Goal: Task Accomplishment & Management: Manage account settings

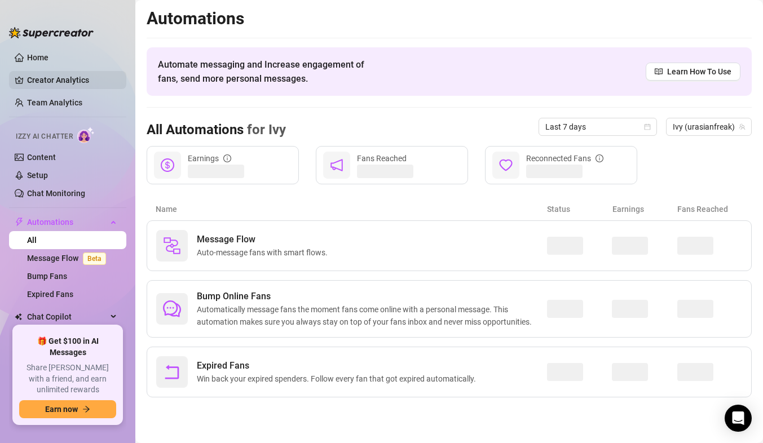
click at [50, 78] on link "Creator Analytics" at bounding box center [72, 80] width 90 height 18
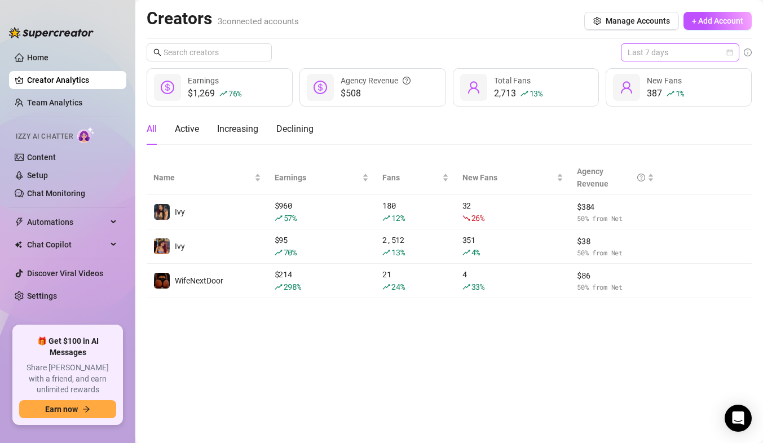
click at [659, 50] on span "Last 7 days" at bounding box center [679, 52] width 105 height 17
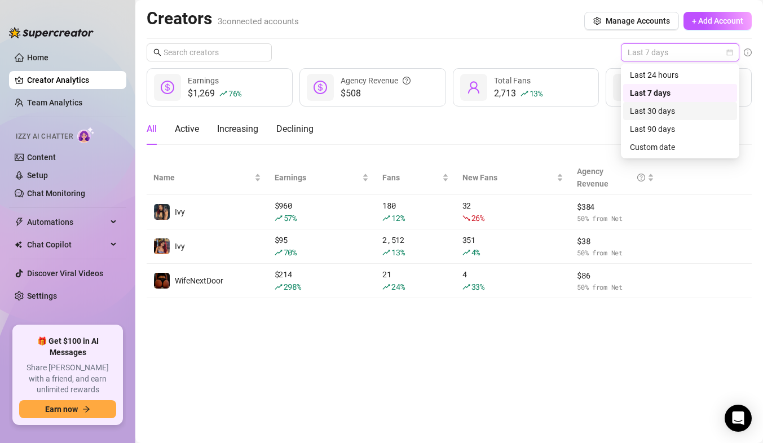
click at [674, 112] on div "Last 30 days" at bounding box center [680, 111] width 100 height 12
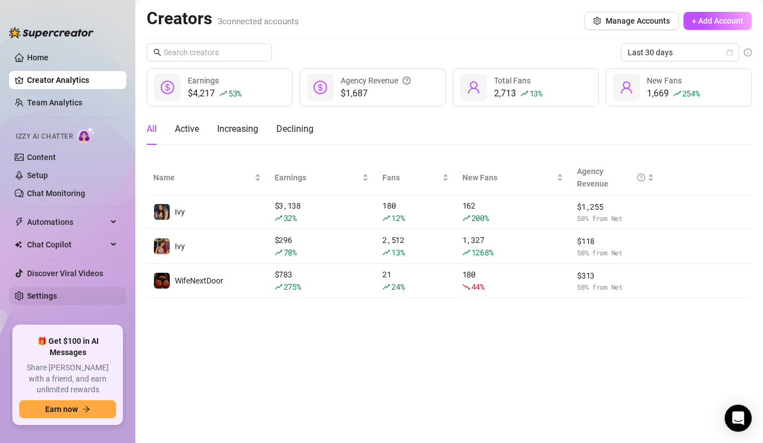
click at [57, 300] on link "Settings" at bounding box center [42, 295] width 30 height 9
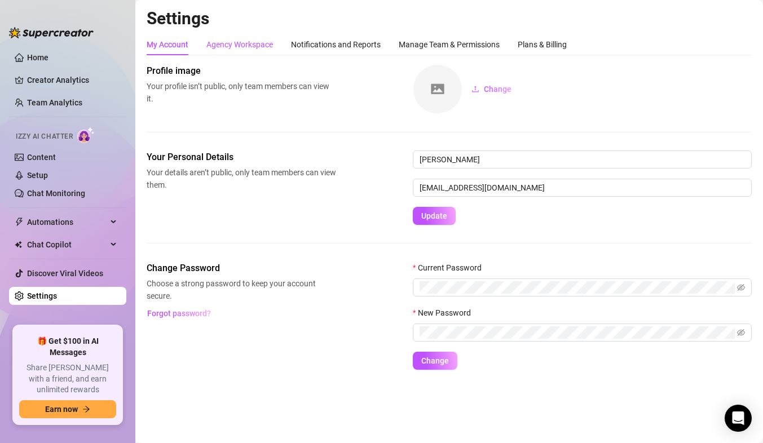
click at [245, 49] on div "Agency Workspace" at bounding box center [239, 44] width 67 height 12
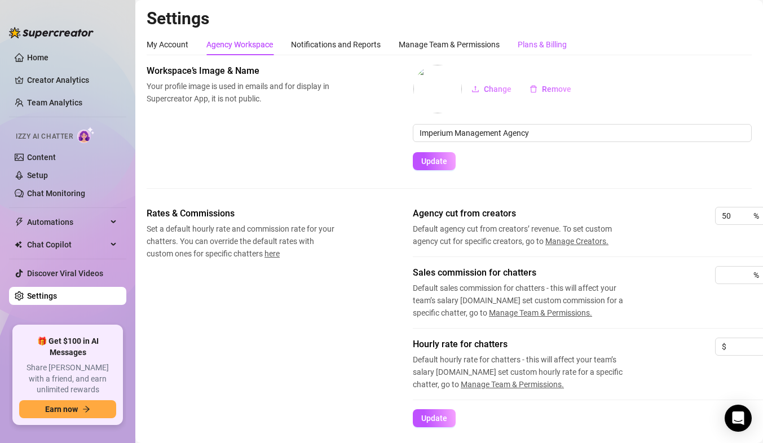
click at [531, 39] on div "Plans & Billing" at bounding box center [542, 44] width 49 height 12
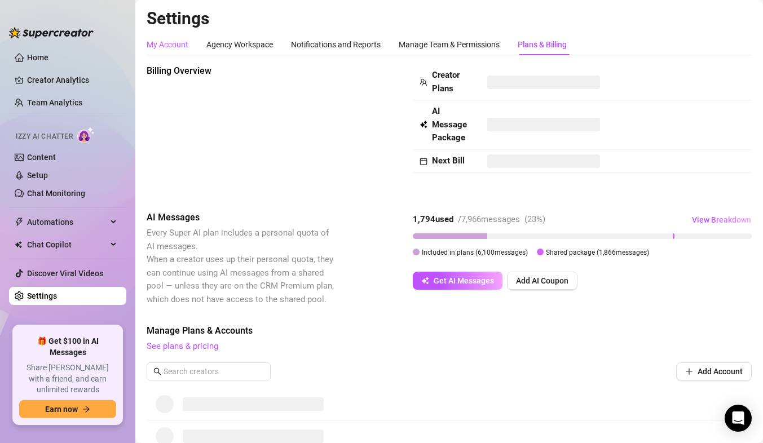
click at [172, 43] on div "My Account" at bounding box center [168, 44] width 42 height 12
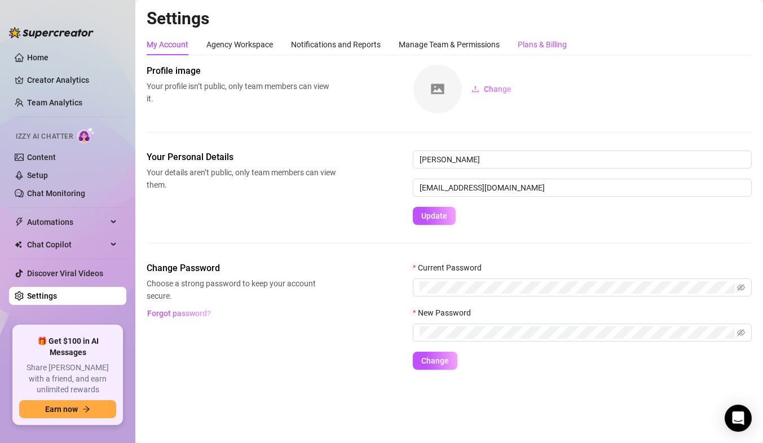
click at [544, 45] on div "Plans & Billing" at bounding box center [542, 44] width 49 height 12
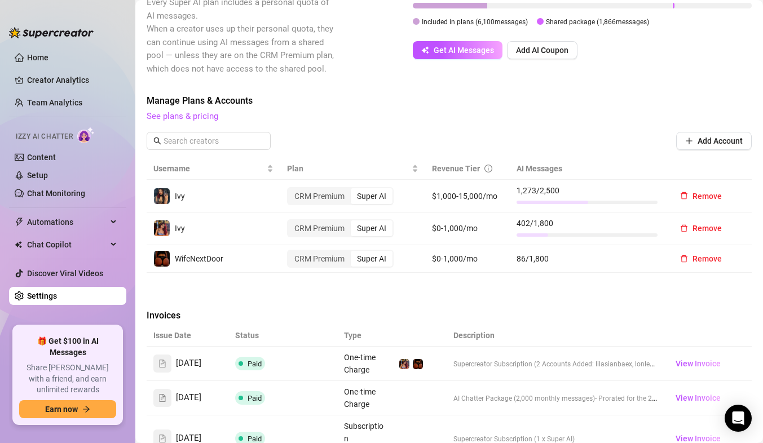
scroll to position [286, 0]
click at [713, 140] on span "Add Account" at bounding box center [719, 140] width 45 height 9
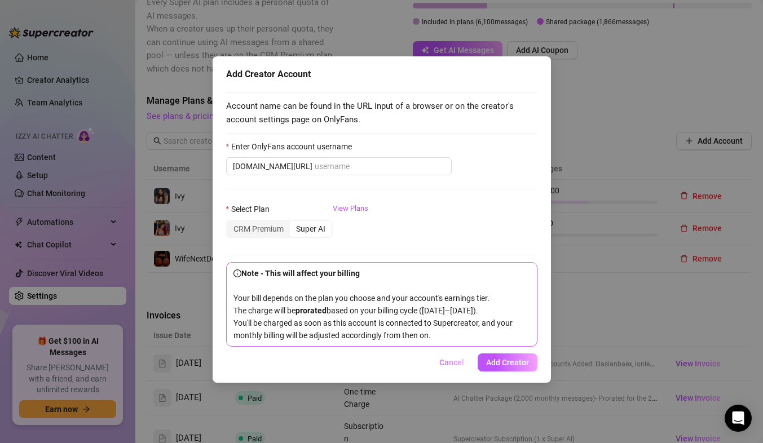
click at [453, 372] on button "Cancel" at bounding box center [451, 362] width 43 height 18
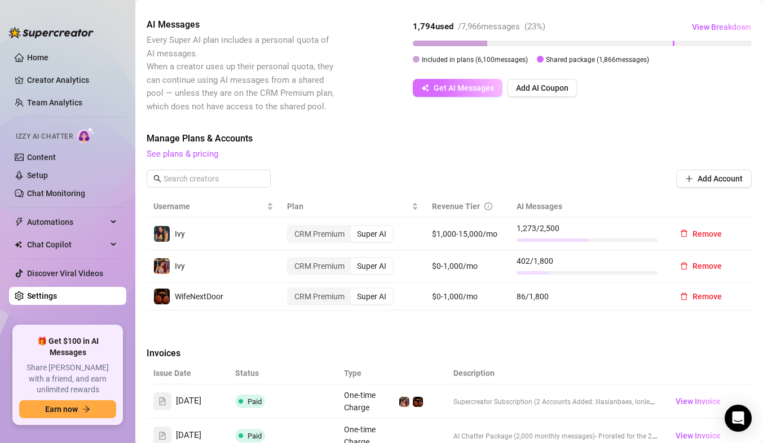
scroll to position [249, 0]
click at [716, 175] on span "Add Account" at bounding box center [719, 178] width 45 height 9
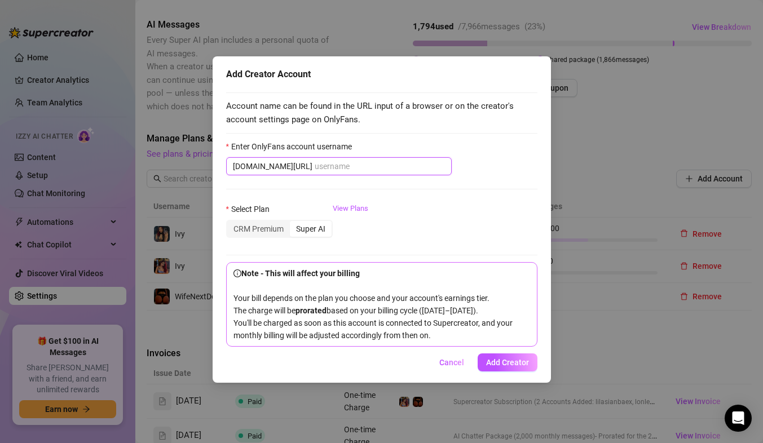
click at [342, 166] on input "Enter OnlyFans account username" at bounding box center [380, 166] width 130 height 12
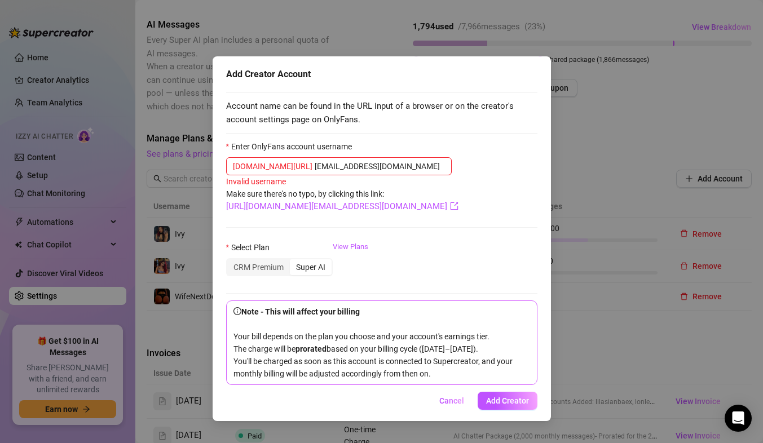
click at [466, 154] on div "Enter OnlyFans account username" at bounding box center [381, 148] width 311 height 17
drag, startPoint x: 364, startPoint y: 167, endPoint x: 312, endPoint y: 165, distance: 52.5
click at [315, 165] on input "[EMAIL_ADDRESS][DOMAIN_NAME]" at bounding box center [380, 166] width 130 height 12
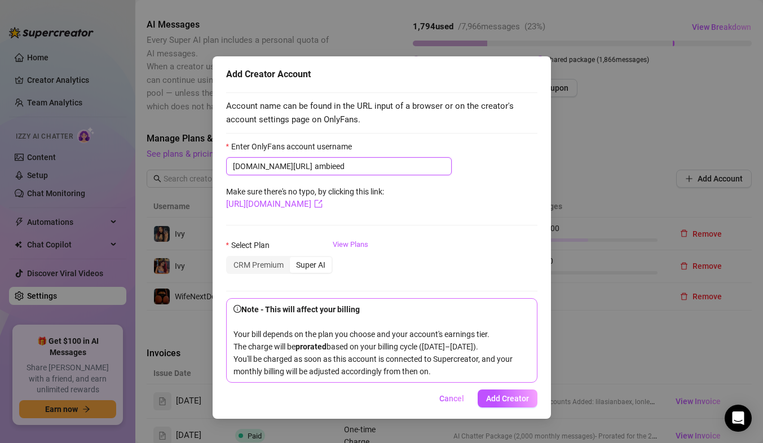
type input "ambieed"
click at [418, 189] on form "Enter OnlyFans account username [DOMAIN_NAME][URL] ambieed Make sure there's no…" at bounding box center [381, 261] width 311 height 242
click at [322, 205] on link "[URL][DOMAIN_NAME]" at bounding box center [274, 204] width 96 height 10
click at [497, 403] on span "Add Creator" at bounding box center [507, 398] width 43 height 9
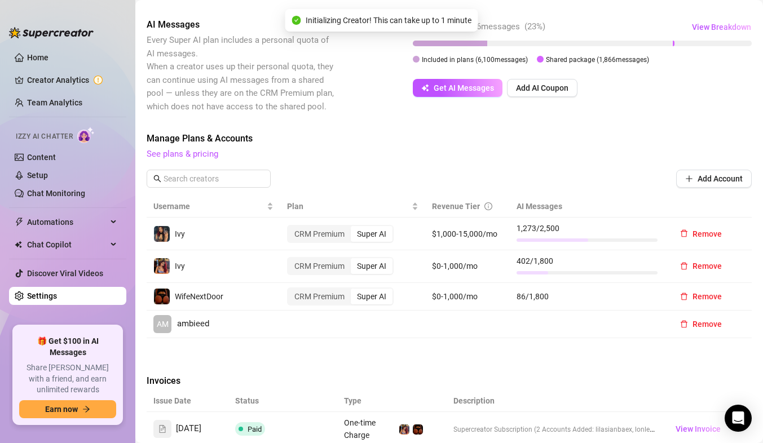
scroll to position [0, 0]
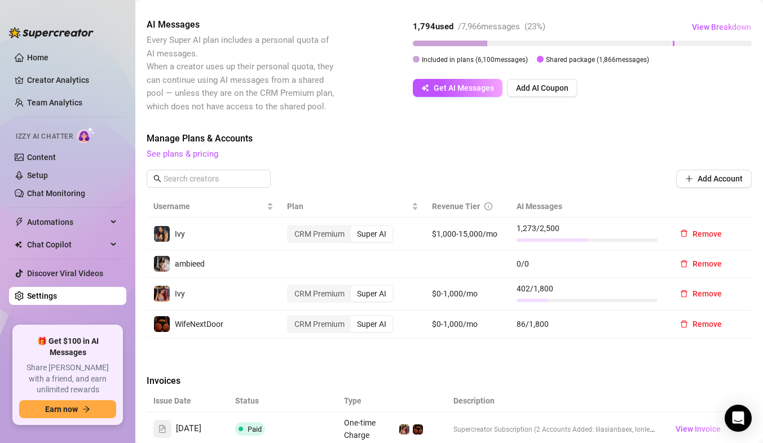
click at [377, 264] on td at bounding box center [352, 264] width 145 height 28
